Goal: Complete application form: Complete application form

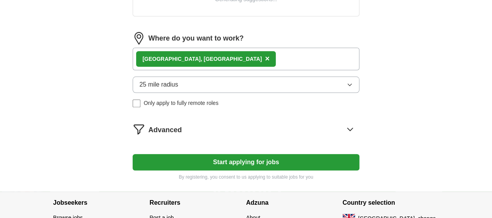
scroll to position [350, 0]
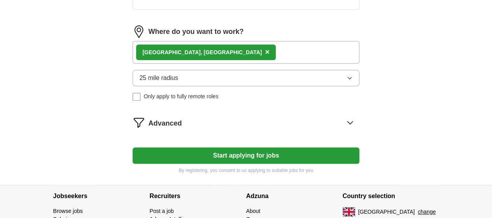
click at [238, 75] on button "25 mile radius" at bounding box center [246, 78] width 227 height 16
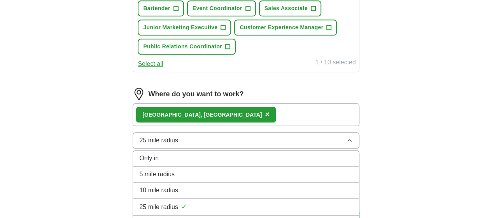
click at [205, 182] on li "5 mile radius" at bounding box center [246, 174] width 226 height 16
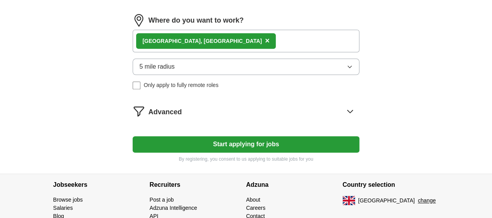
scroll to position [428, 0]
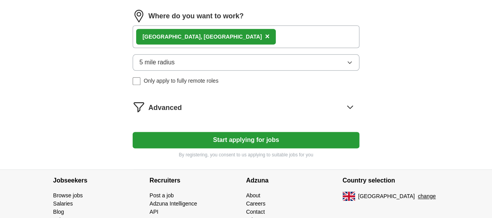
click at [219, 148] on button "Start applying for jobs" at bounding box center [246, 140] width 227 height 16
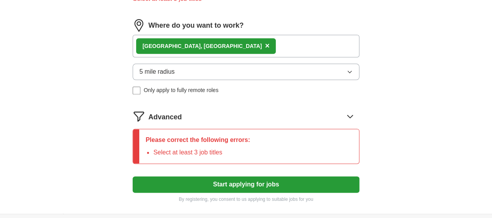
click at [172, 94] on span "Only apply to fully remote roles" at bounding box center [181, 90] width 75 height 8
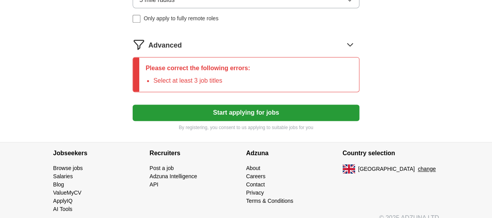
scroll to position [546, 0]
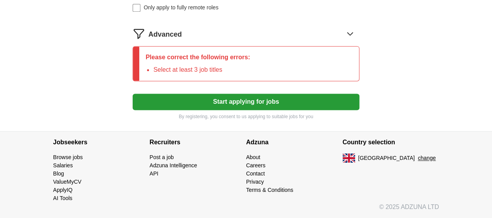
click at [214, 108] on button "Start applying for jobs" at bounding box center [246, 101] width 227 height 16
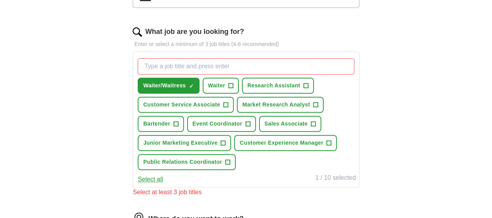
scroll to position [222, 0]
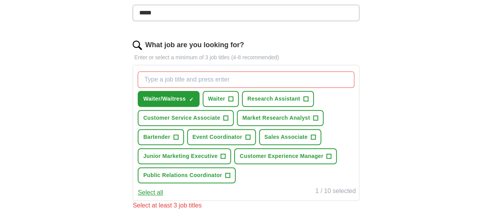
click at [242, 107] on button "Research Assistant +" at bounding box center [278, 99] width 72 height 16
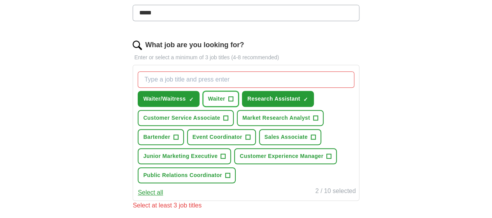
click at [225, 98] on span "Waiter" at bounding box center [216, 99] width 17 height 8
click at [228, 115] on span "+" at bounding box center [225, 118] width 5 height 6
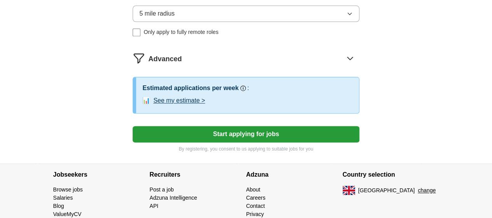
scroll to position [481, 0]
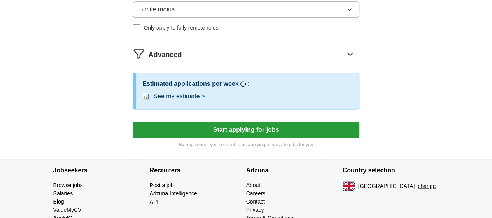
click at [238, 138] on button "Start applying for jobs" at bounding box center [246, 129] width 227 height 16
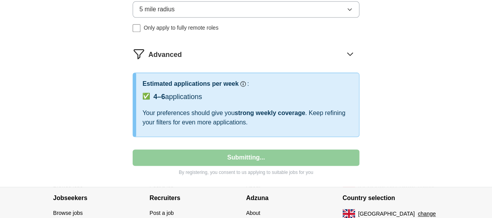
select select "**"
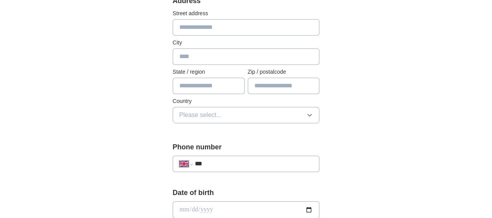
scroll to position [195, 0]
